Goal: Information Seeking & Learning: Understand process/instructions

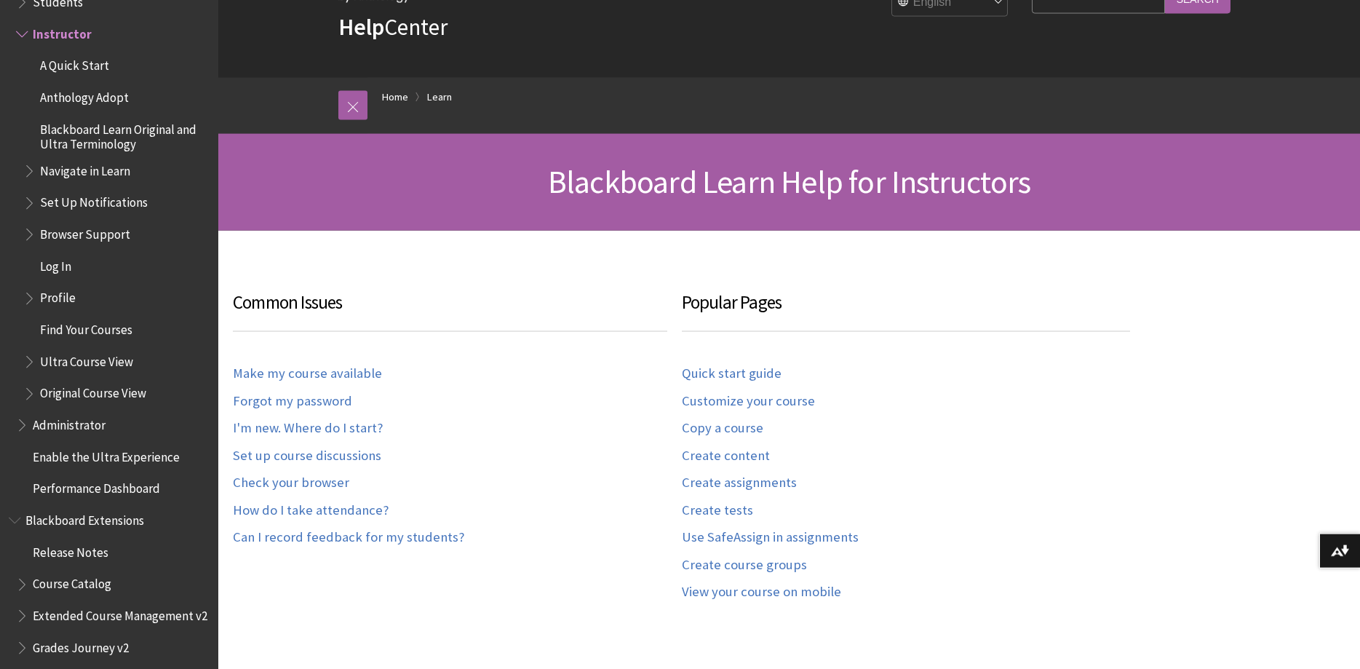
scroll to position [74, 0]
click at [325, 513] on link "How do I take attendance?" at bounding box center [311, 509] width 156 height 17
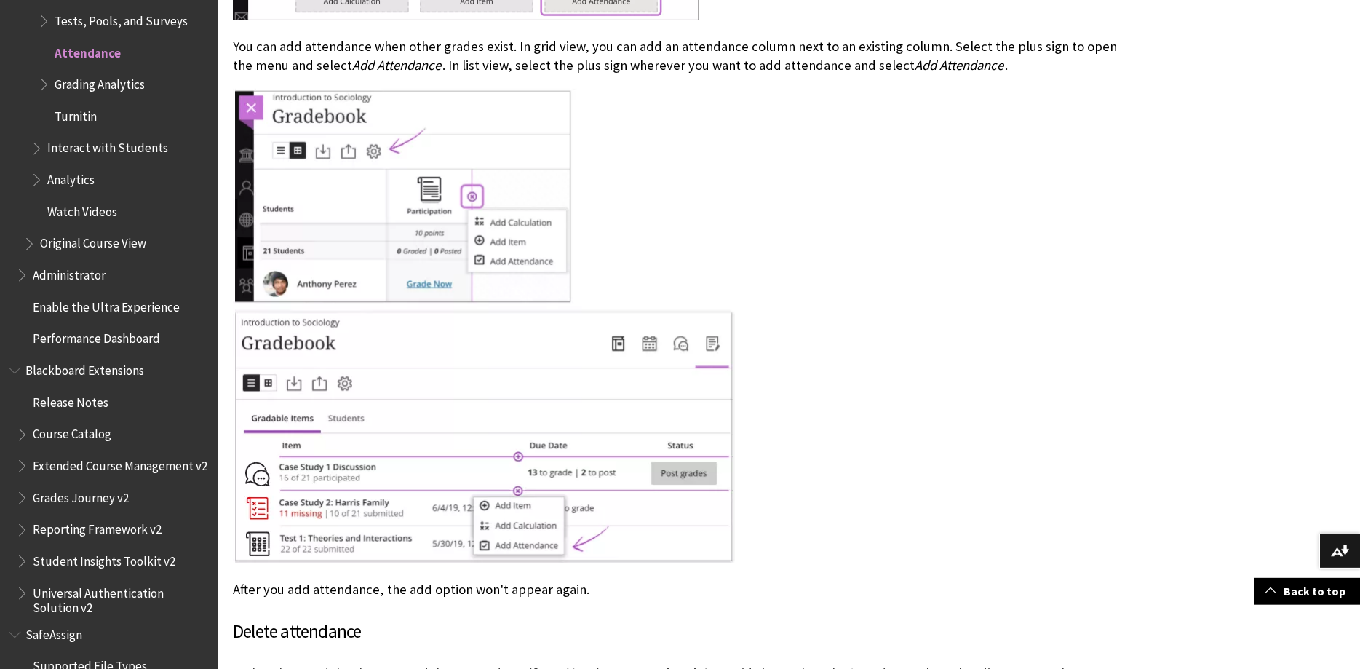
scroll to position [2079, 0]
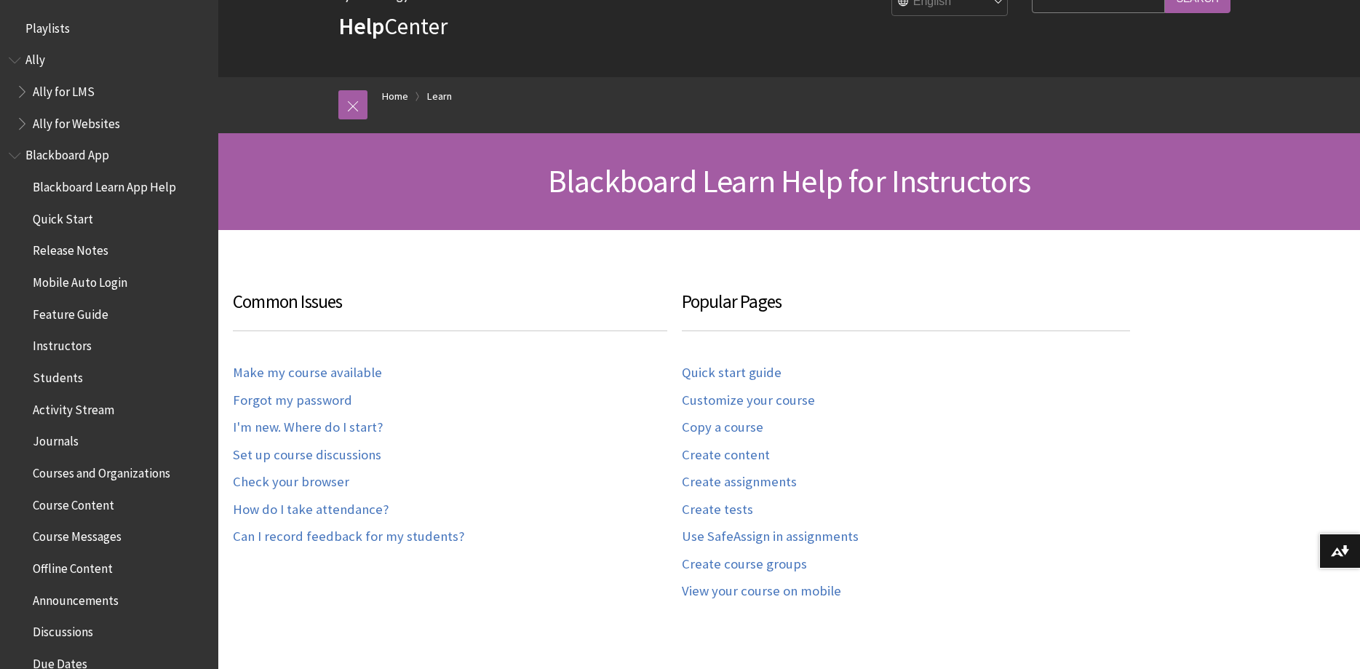
scroll to position [1434, 0]
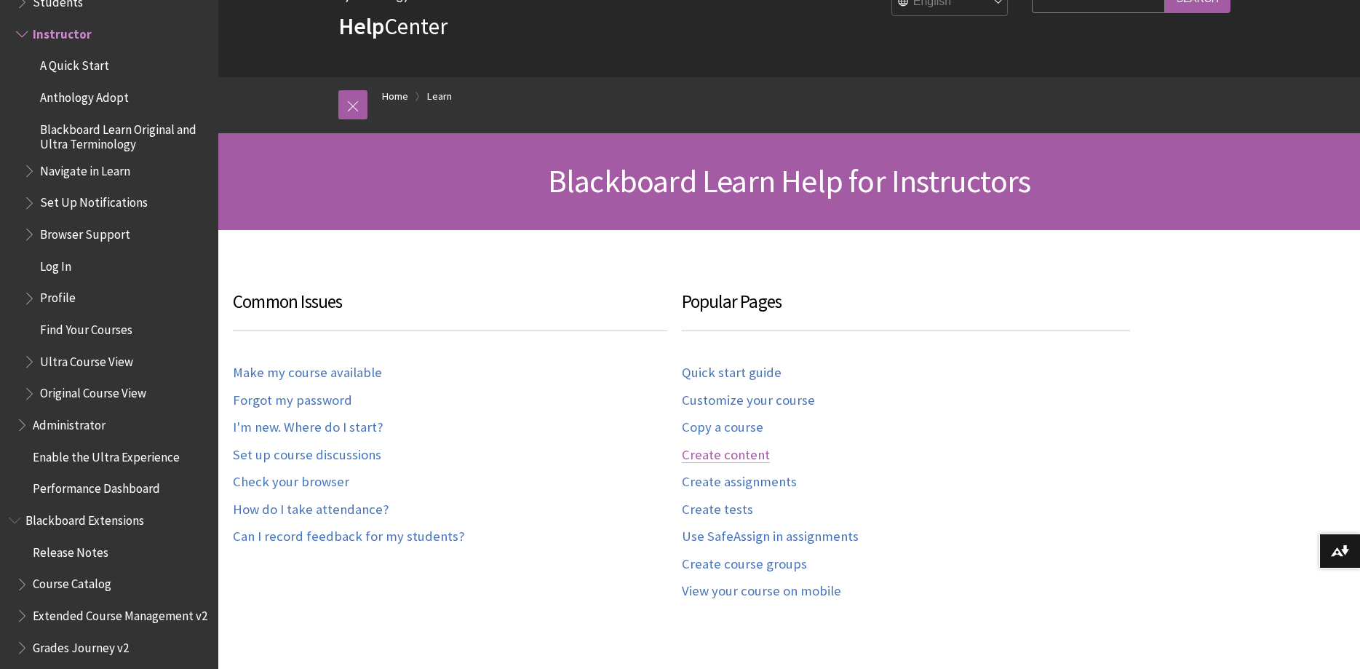
click at [723, 451] on link "Create content" at bounding box center [726, 455] width 88 height 17
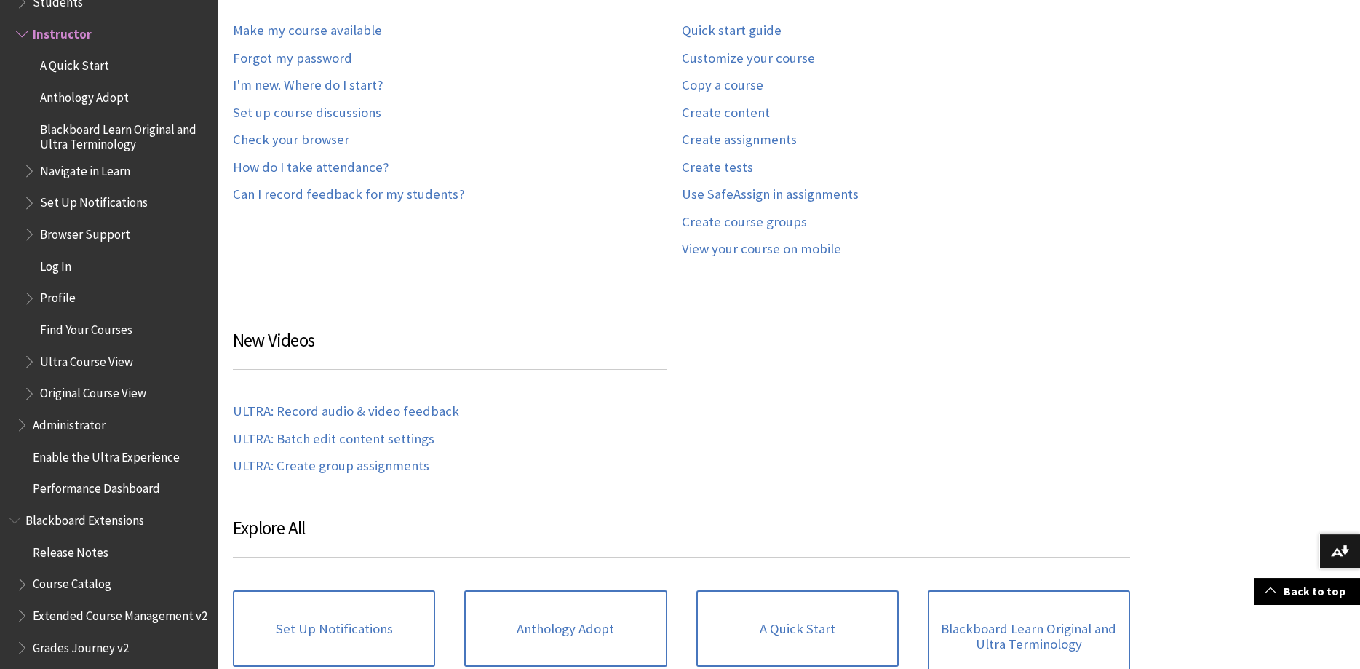
scroll to position [445, 0]
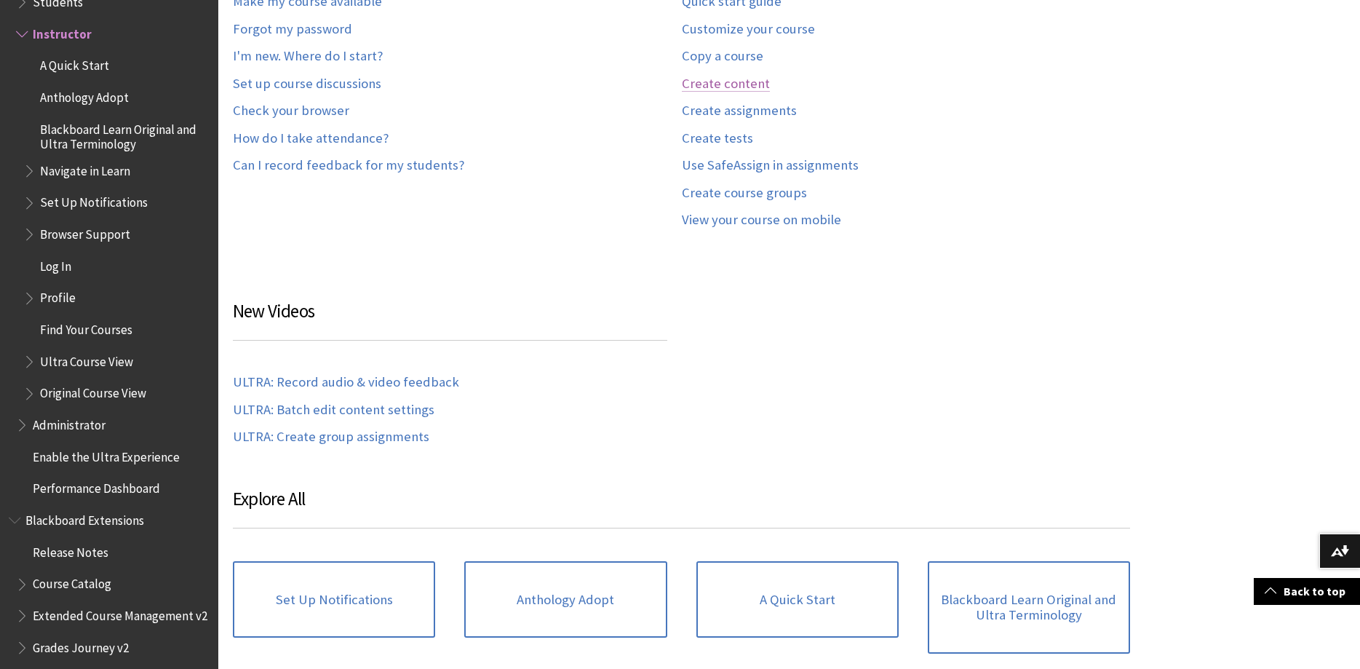
click at [711, 88] on link "Create content" at bounding box center [726, 84] width 88 height 17
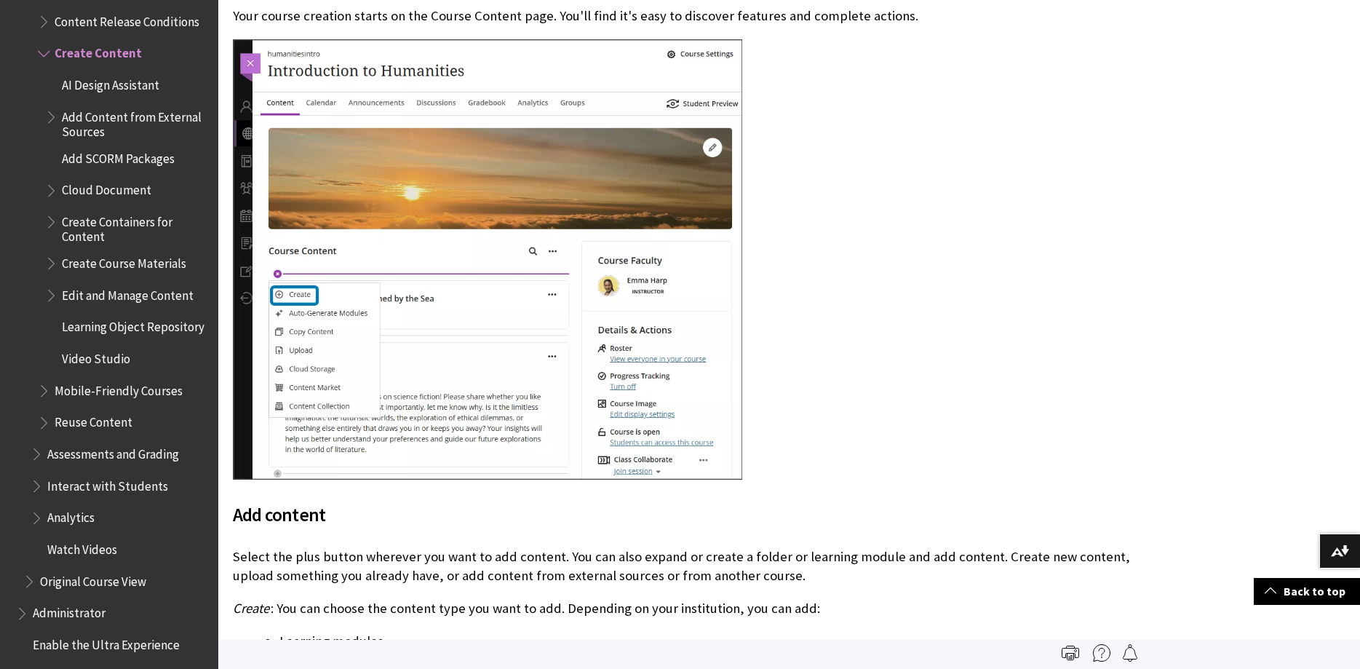
scroll to position [223, 0]
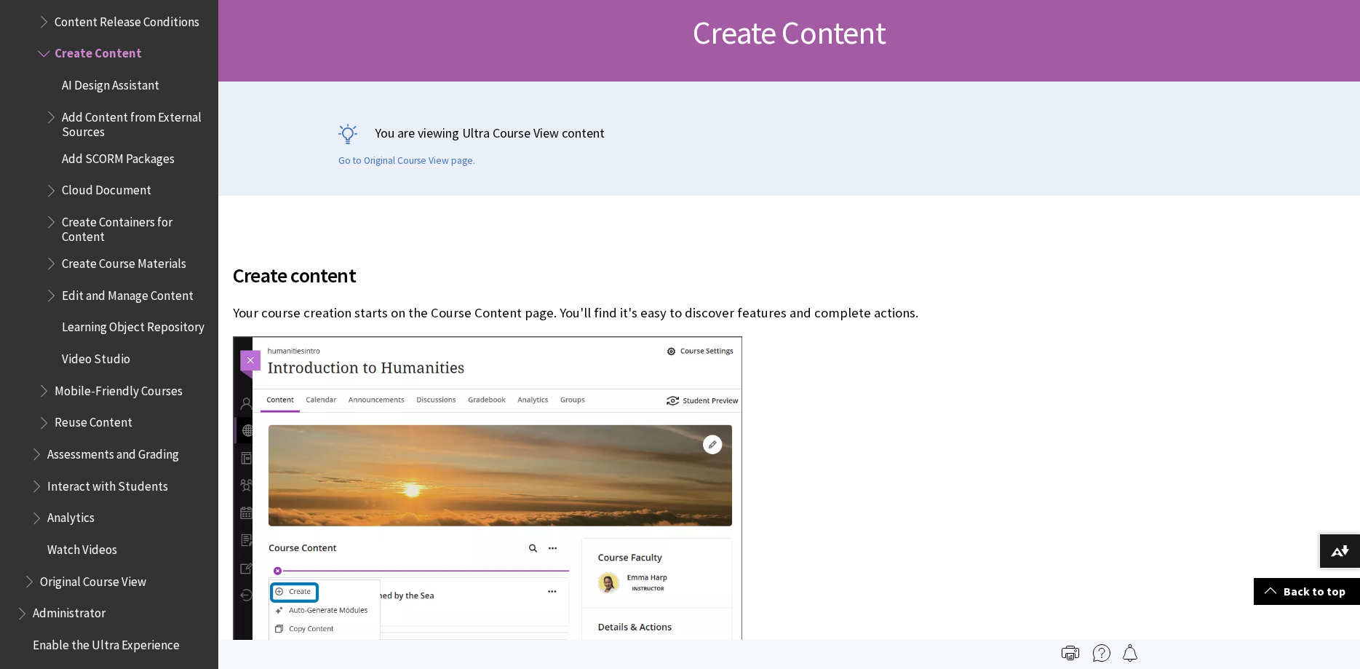
click at [146, 283] on span "Edit and Manage Content" at bounding box center [128, 293] width 132 height 20
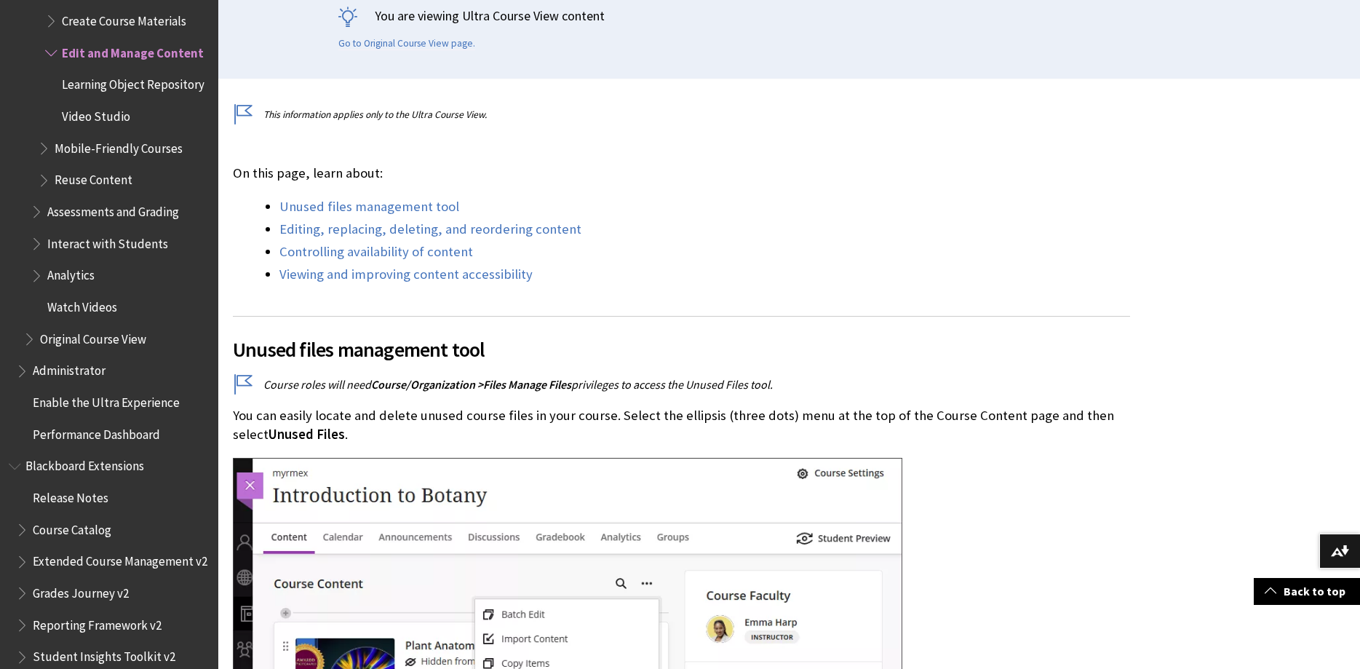
scroll to position [371, 0]
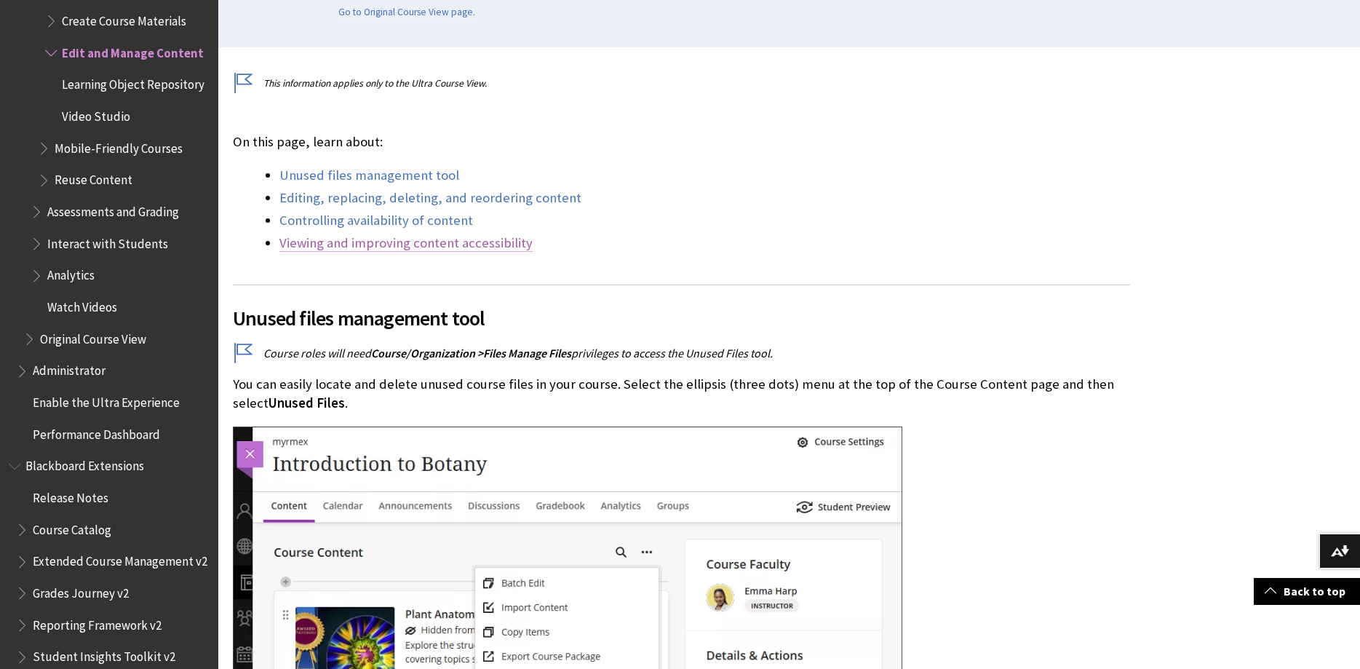
click at [458, 251] on link "Viewing and improving content accessibility" at bounding box center [405, 242] width 253 height 17
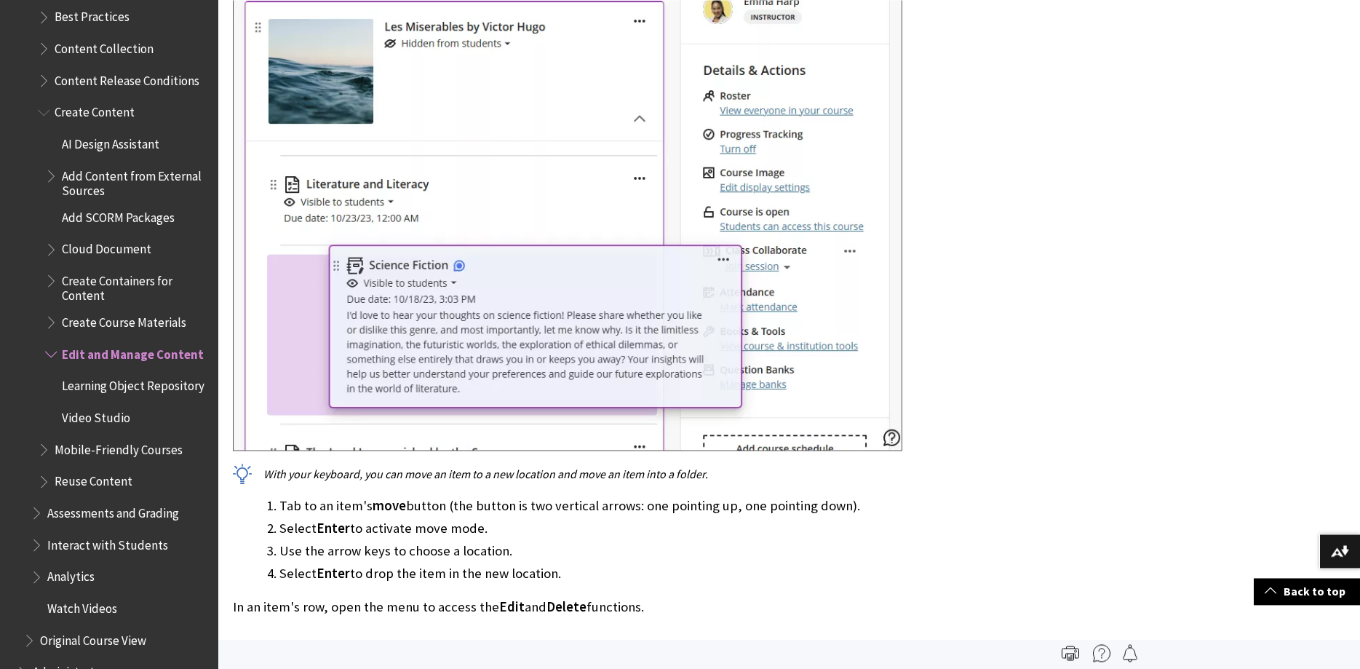
scroll to position [2668, 0]
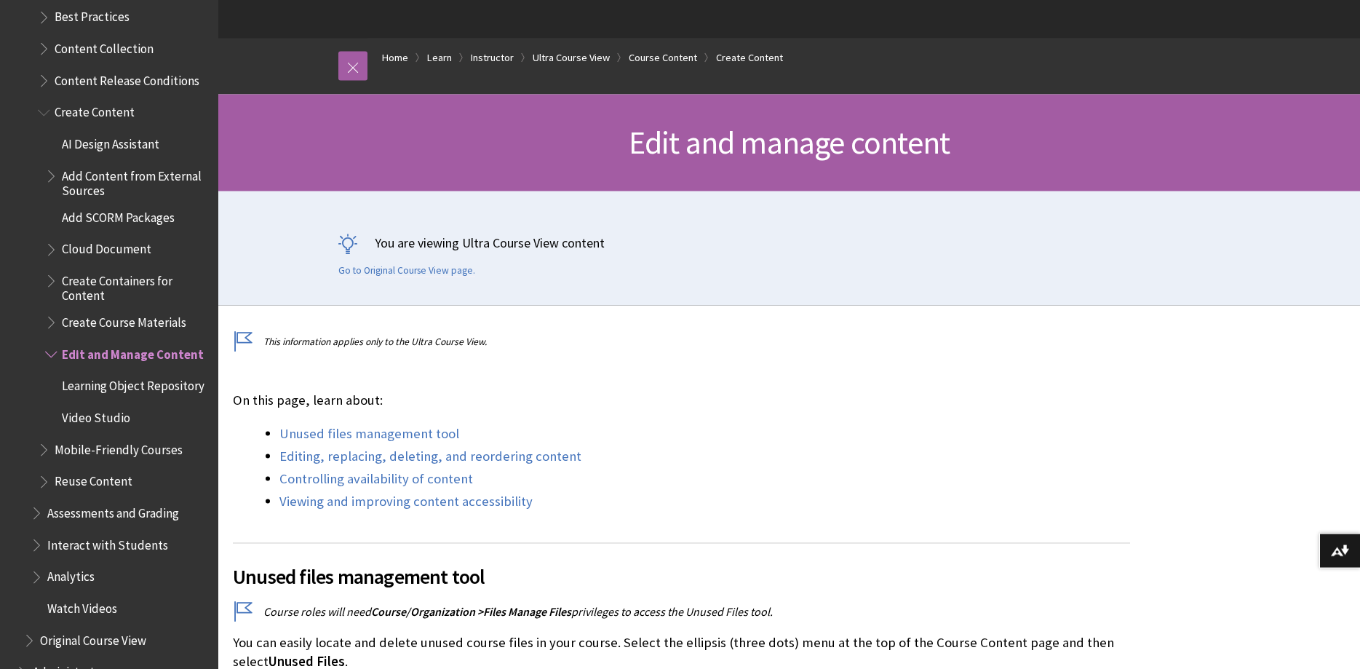
scroll to position [148, 0]
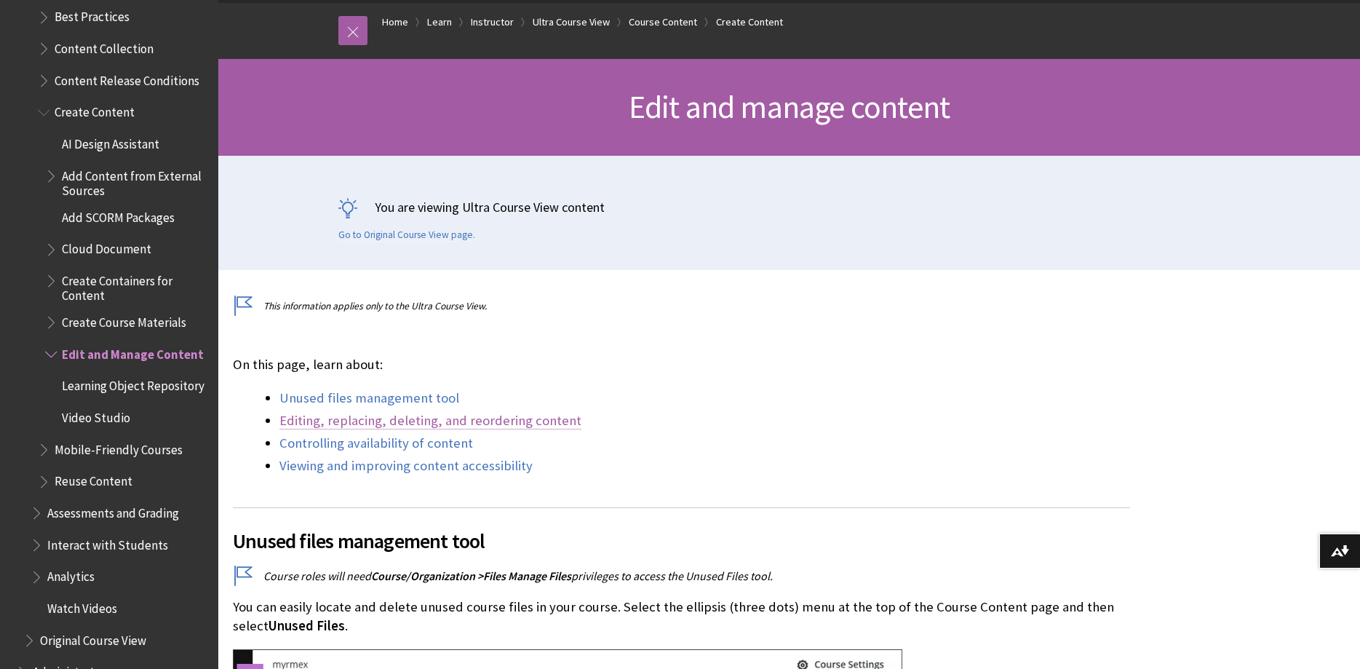
click at [411, 422] on link "Editing, replacing, deleting, and reordering content" at bounding box center [430, 420] width 302 height 17
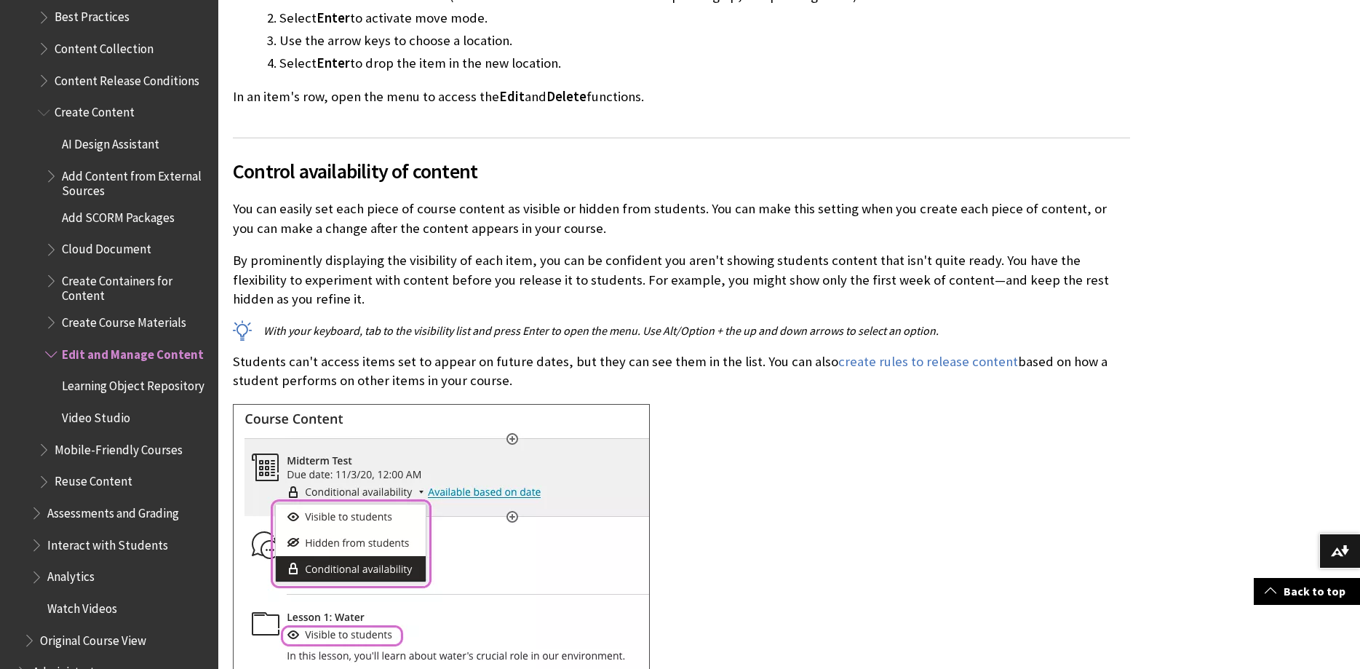
scroll to position [3280, 0]
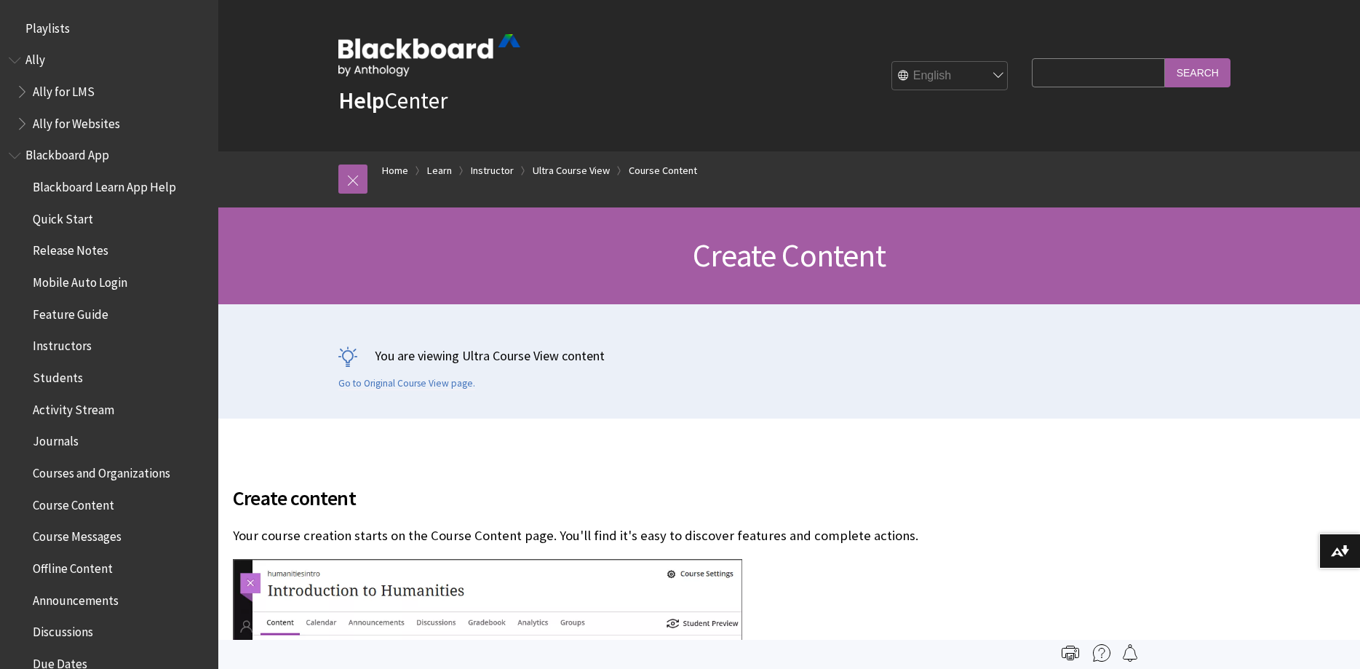
scroll to position [223, 0]
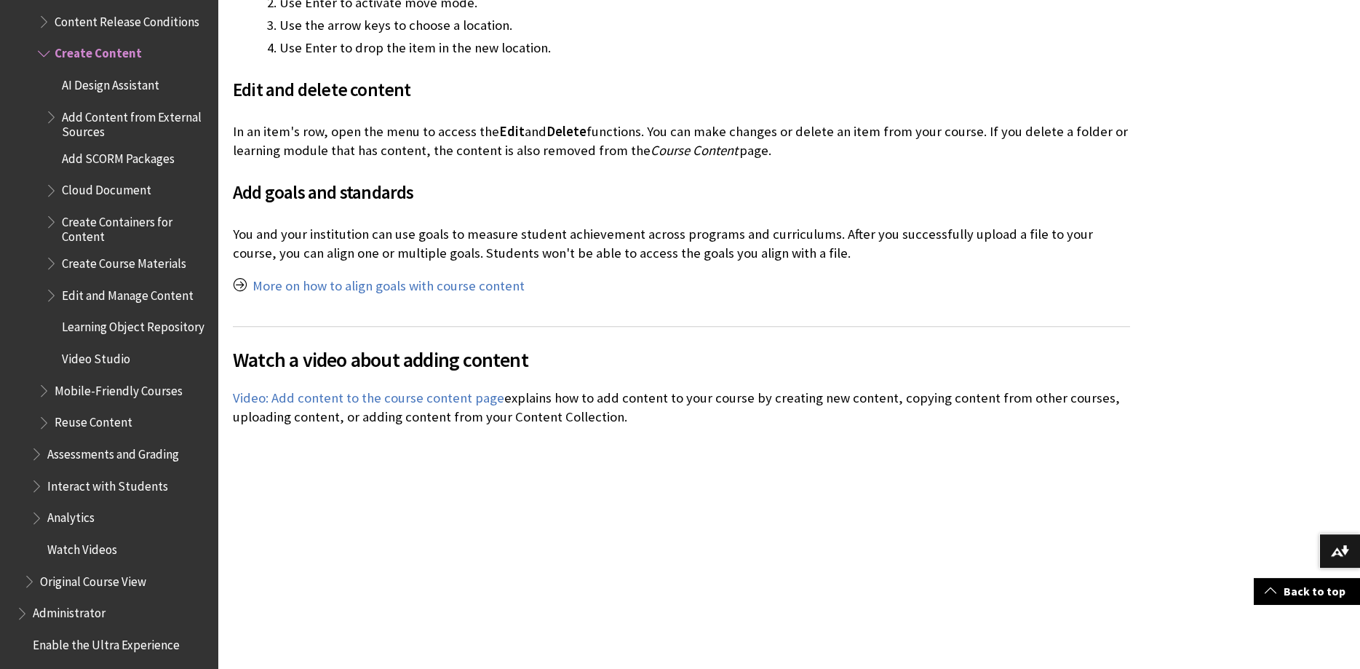
scroll to position [3341, 0]
